Goal: Transaction & Acquisition: Purchase product/service

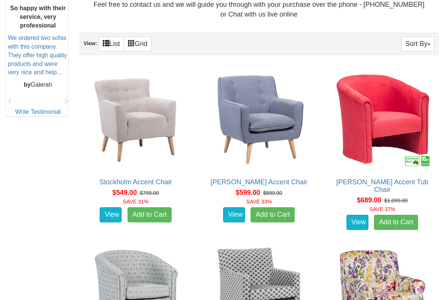
scroll to position [344, 0]
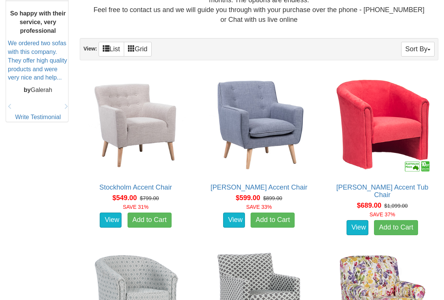
click at [98, 134] on img at bounding box center [136, 124] width 104 height 104
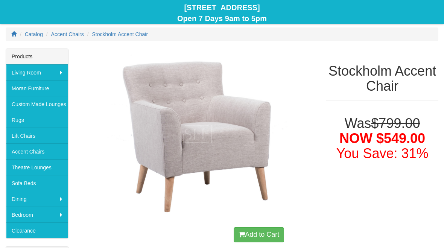
scroll to position [82, 0]
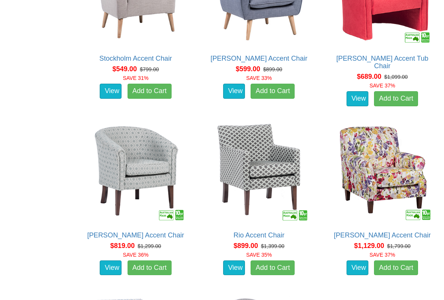
scroll to position [479, 0]
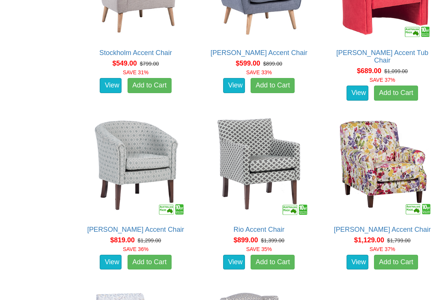
click at [282, 159] on img at bounding box center [259, 166] width 104 height 104
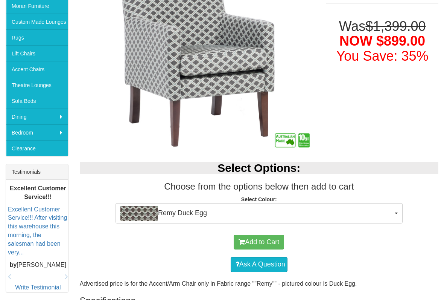
scroll to position [166, 0]
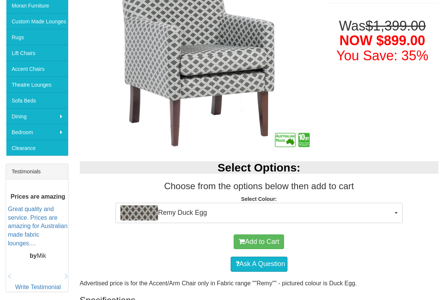
click at [399, 215] on button "Remy Duck Egg" at bounding box center [259, 213] width 287 height 20
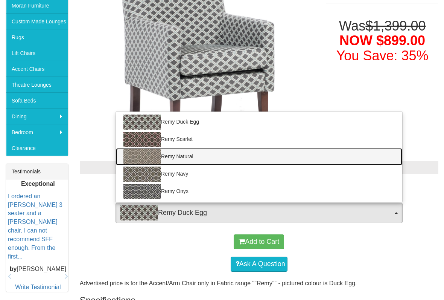
click at [159, 156] on img at bounding box center [143, 156] width 38 height 15
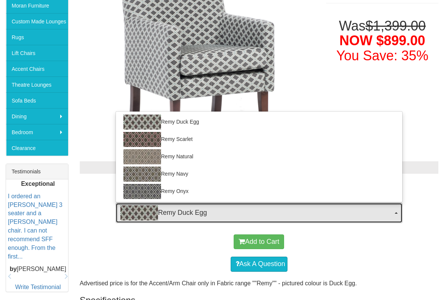
select select "881"
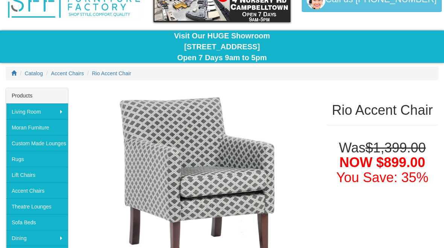
scroll to position [43, 0]
